Goal: Find specific page/section: Find specific page/section

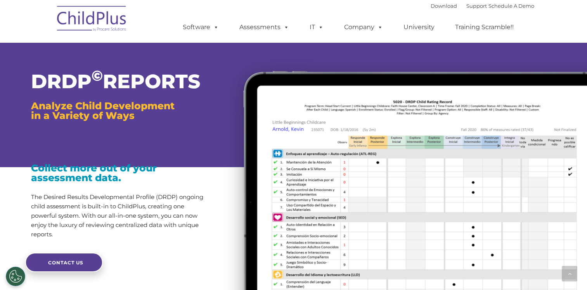
scroll to position [809, 0]
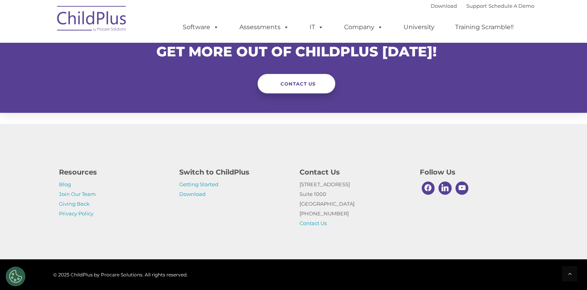
click at [248, 96] on div at bounding box center [297, 102] width 582 height 19
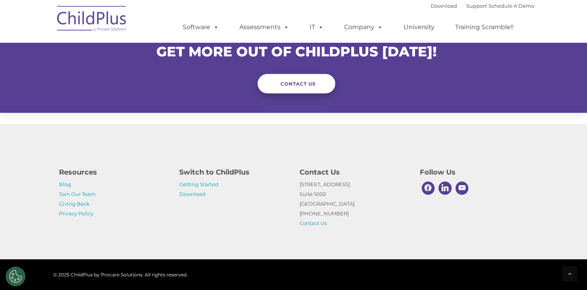
click at [248, 96] on div at bounding box center [297, 102] width 582 height 19
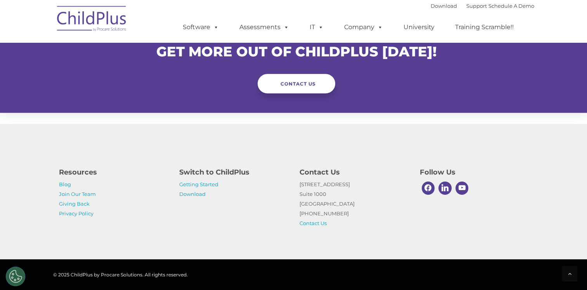
click at [248, 96] on div at bounding box center [297, 102] width 582 height 19
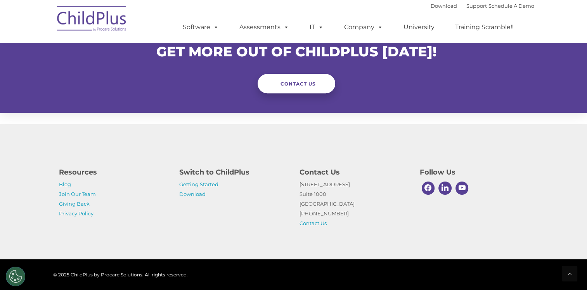
click at [248, 96] on div at bounding box center [297, 102] width 582 height 19
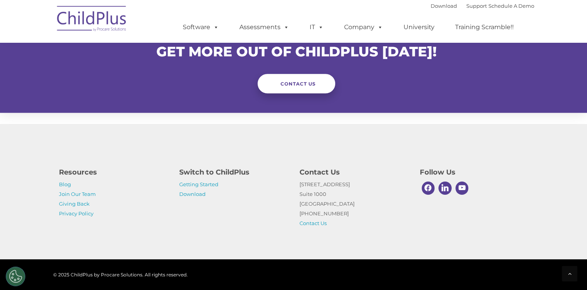
click at [248, 96] on div at bounding box center [297, 102] width 582 height 19
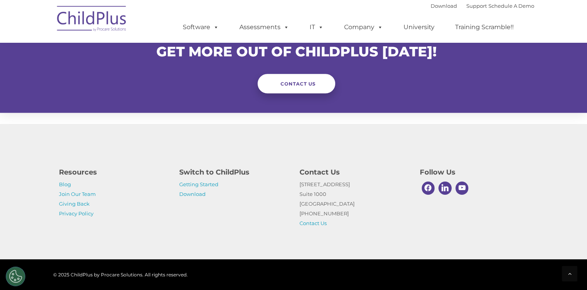
click at [248, 96] on div at bounding box center [297, 102] width 582 height 19
click at [248, 97] on div at bounding box center [297, 102] width 582 height 19
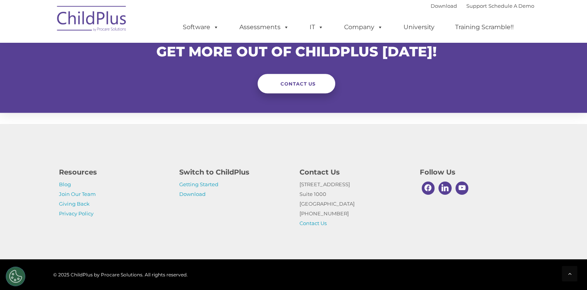
click at [248, 97] on div at bounding box center [297, 102] width 582 height 19
